Goal: Find contact information: Find contact information

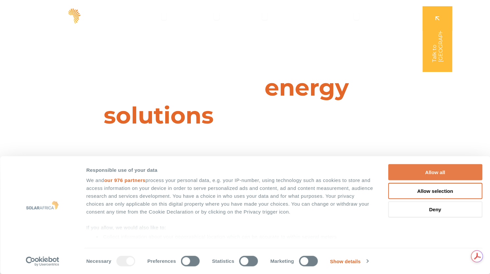
click at [424, 169] on button "Allow all" at bounding box center [435, 172] width 94 height 16
click at [428, 169] on button "Allow all" at bounding box center [435, 172] width 94 height 16
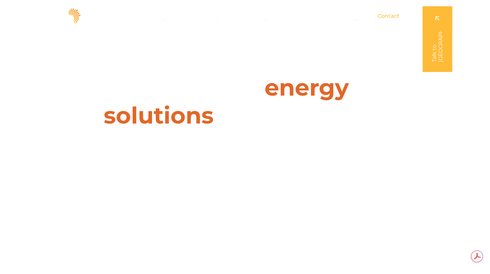
click at [393, 17] on span "Contact" at bounding box center [387, 16] width 21 height 8
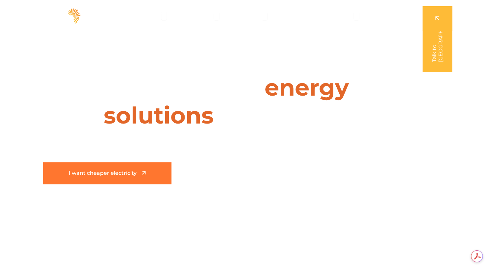
click at [142, 167] on link "I want cheaper electricity" at bounding box center [107, 173] width 128 height 22
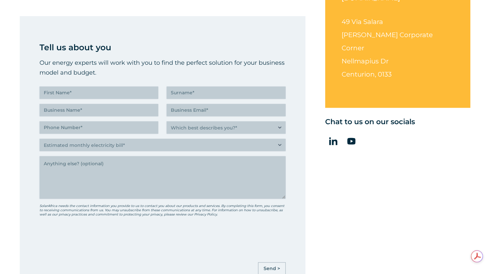
scroll to position [289, 0]
